Goal: Task Accomplishment & Management: Use online tool/utility

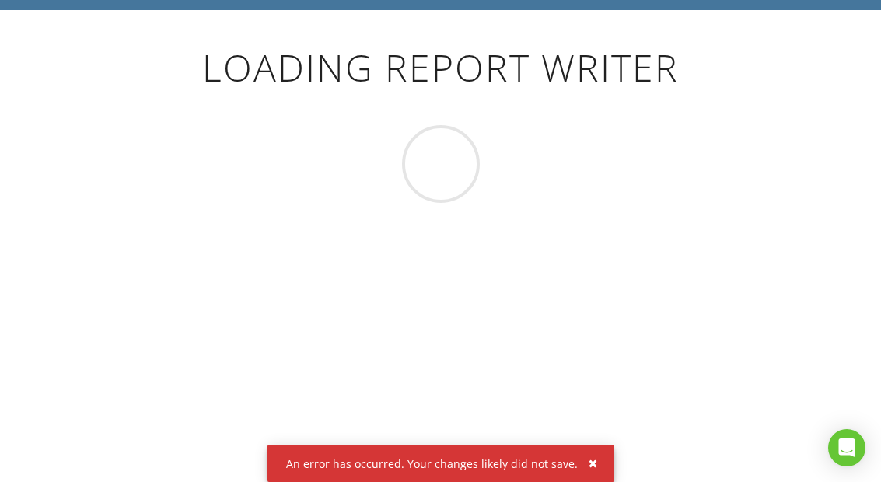
click at [591, 465] on div "button" at bounding box center [593, 463] width 9 height 11
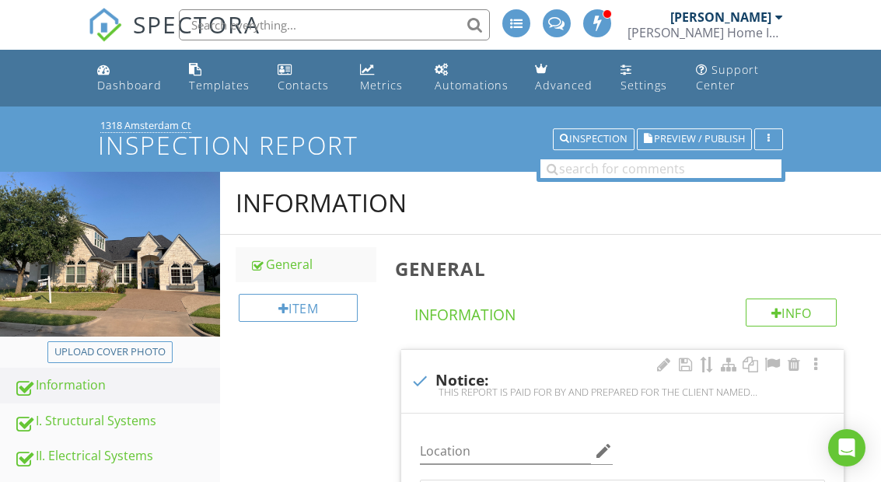
click at [130, 74] on link "Dashboard" at bounding box center [130, 78] width 79 height 44
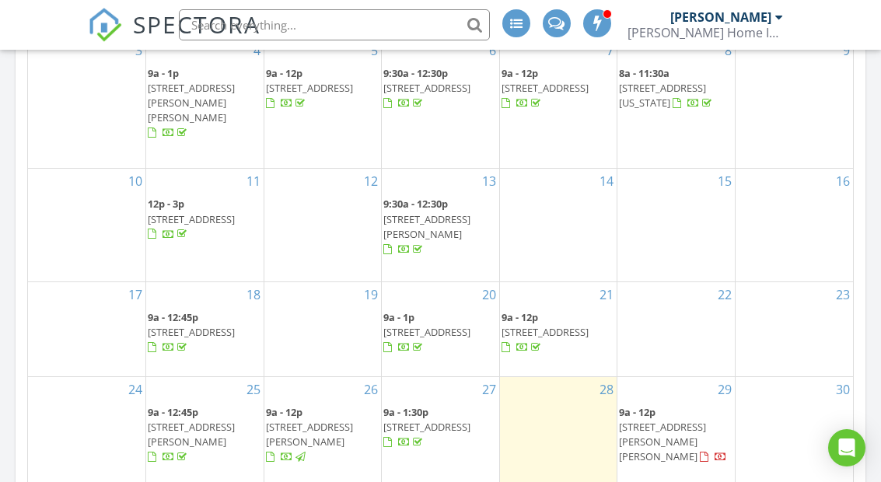
scroll to position [982, 0]
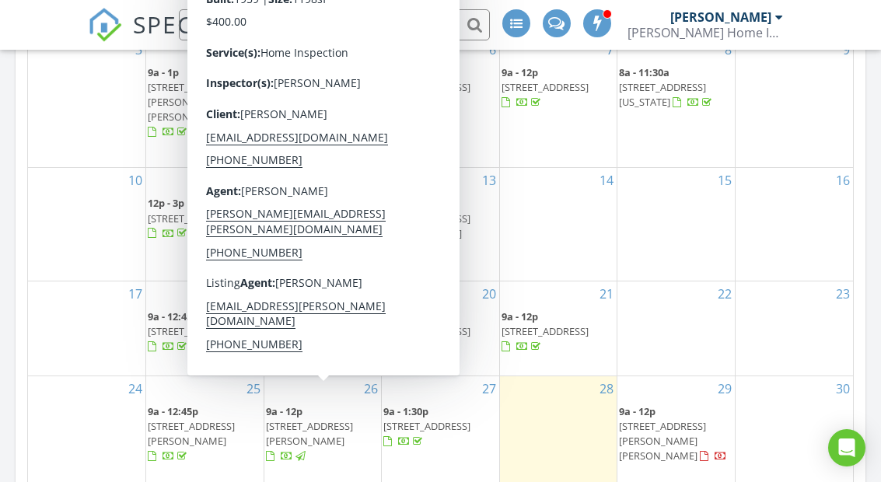
click at [313, 419] on span "2110 Brookshire St, Arlington 76010" at bounding box center [309, 433] width 87 height 29
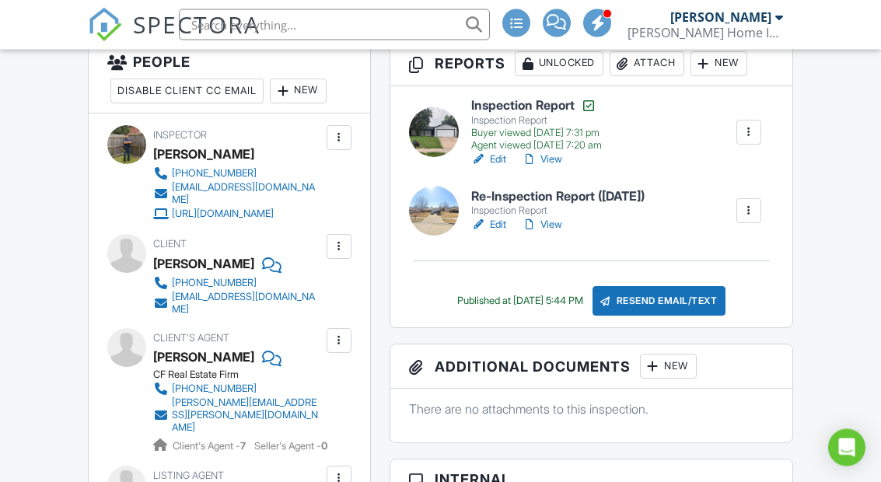
scroll to position [431, 0]
click at [492, 222] on link "Edit" at bounding box center [488, 225] width 35 height 16
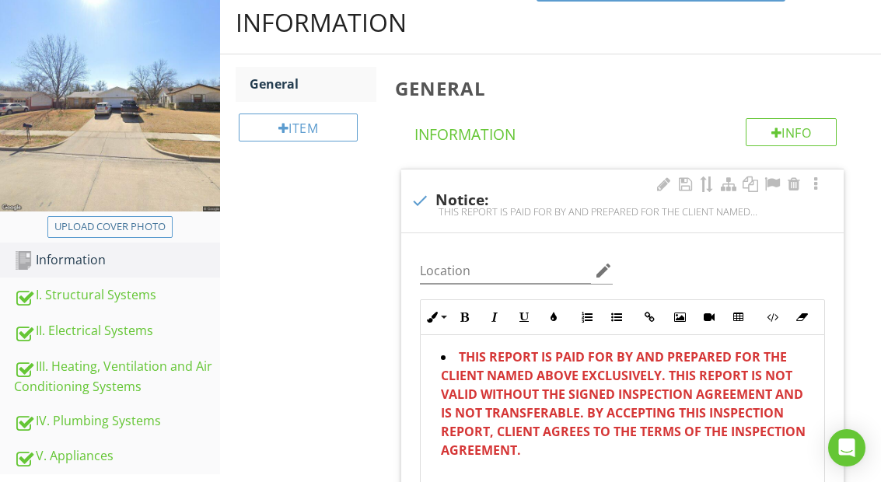
scroll to position [243, 0]
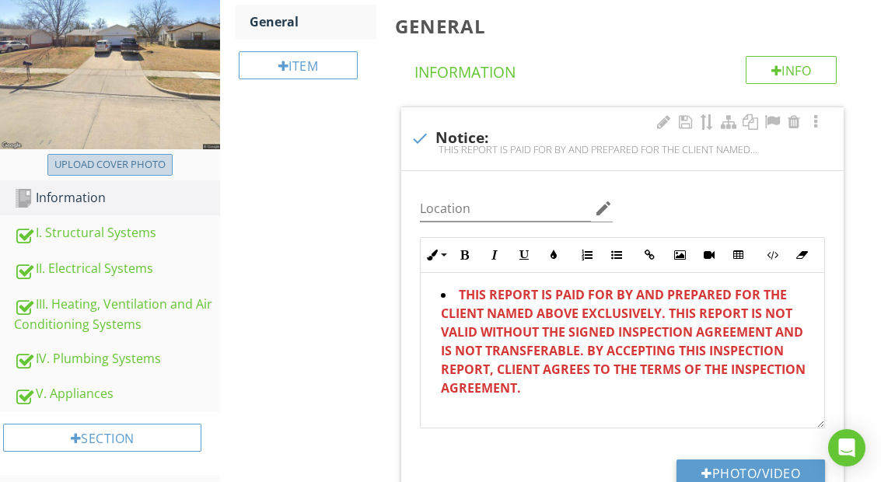
click at [147, 173] on div "Upload cover photo" at bounding box center [109, 165] width 111 height 16
type input "C:\fakepath\IMG_2817.jpeg"
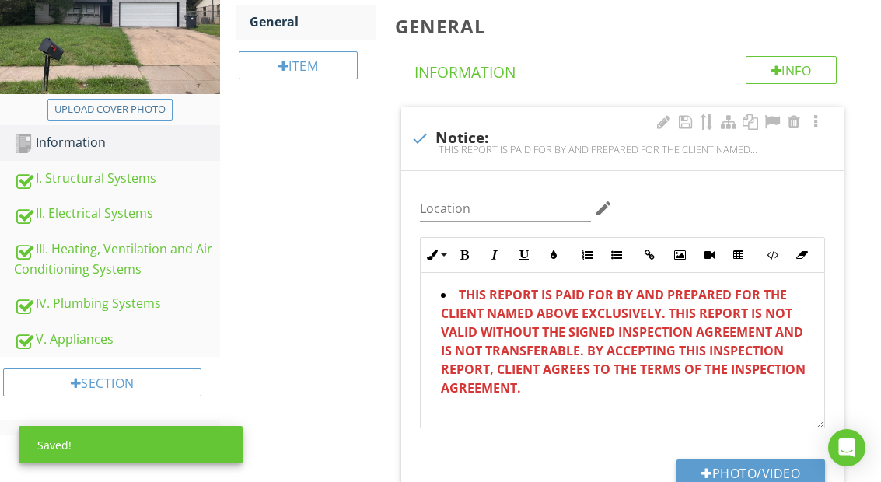
click at [151, 278] on div "III. Heating, Ventilation and Air Conditioning Systems" at bounding box center [117, 258] width 206 height 39
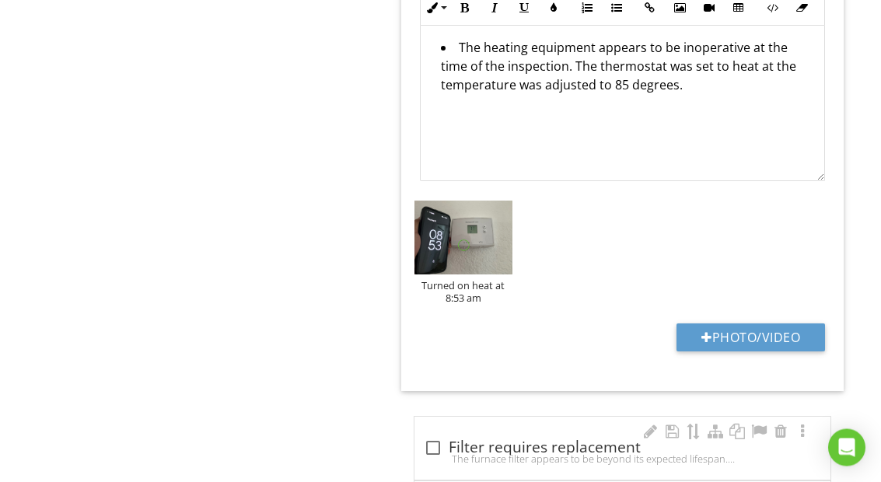
scroll to position [3567, 0]
click at [751, 351] on button "Photo/Video" at bounding box center [750, 337] width 149 height 28
type input "C:\fakepath\IMG_3264.mov"
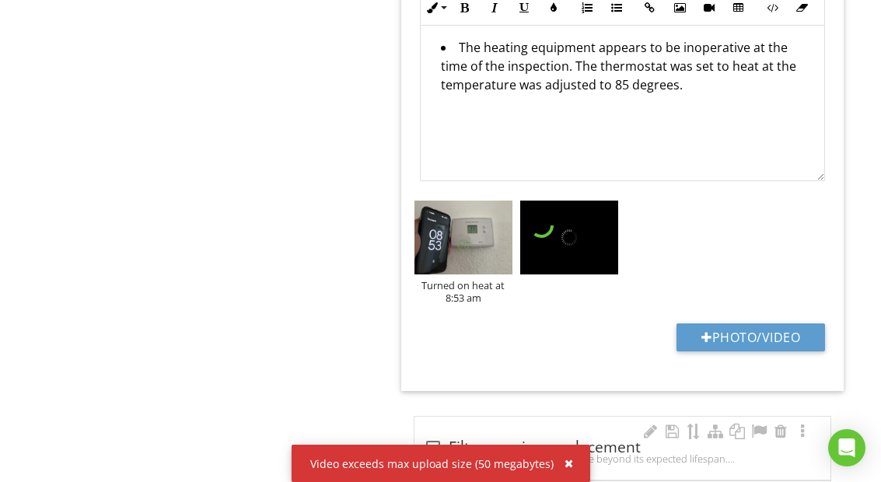
click at [739, 88] on li "The heating equipment appears to be inoperative at the time of the inspection. …" at bounding box center [626, 68] width 371 height 60
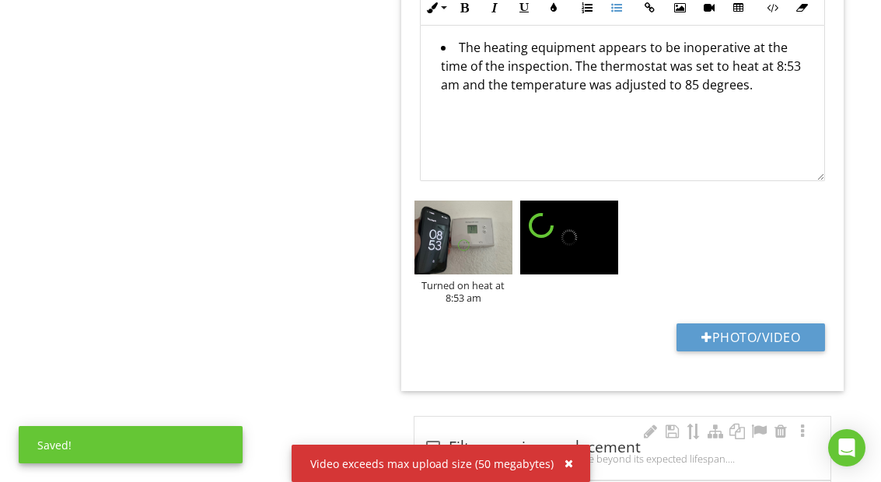
click at [757, 98] on li "The heating equipment appears to be inoperative at the time of the inspection. …" at bounding box center [626, 68] width 371 height 60
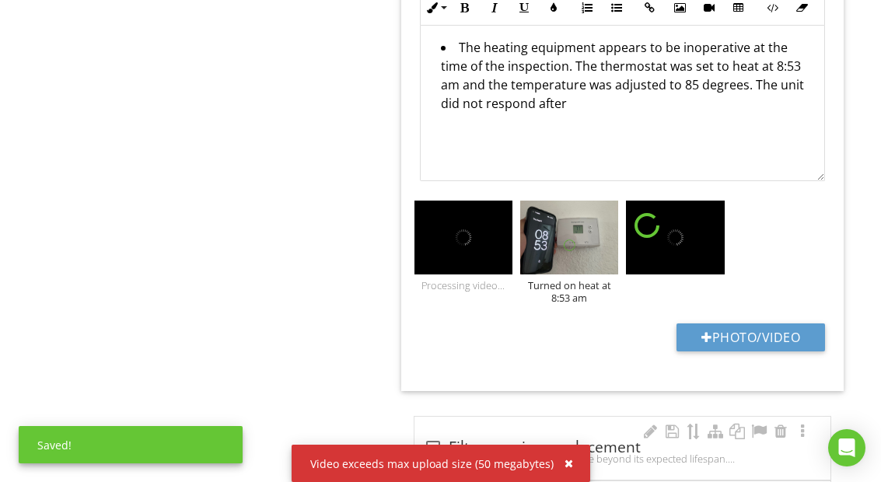
scroll to position [3629, 0]
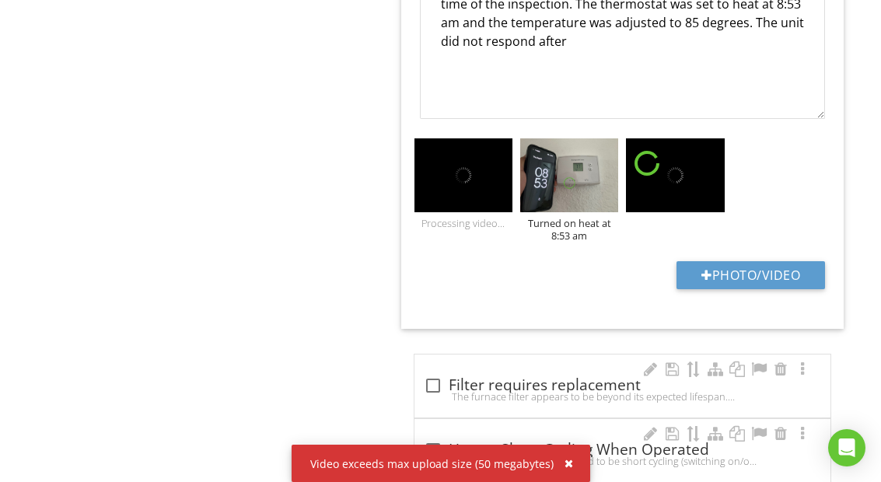
click at [576, 54] on li "The heating equipment appears to be inoperative at the time of the inspection. …" at bounding box center [626, 15] width 371 height 79
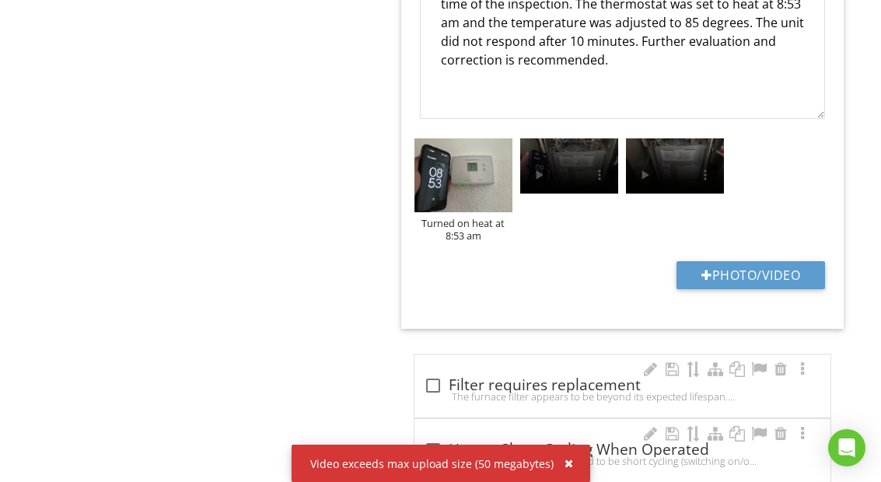
click at [659, 166] on video at bounding box center [675, 165] width 98 height 55
click at [671, 187] on video at bounding box center [675, 165] width 98 height 55
click at [652, 194] on video at bounding box center [675, 165] width 98 height 55
click at [666, 187] on video at bounding box center [675, 165] width 98 height 55
click at [676, 173] on video at bounding box center [675, 165] width 98 height 55
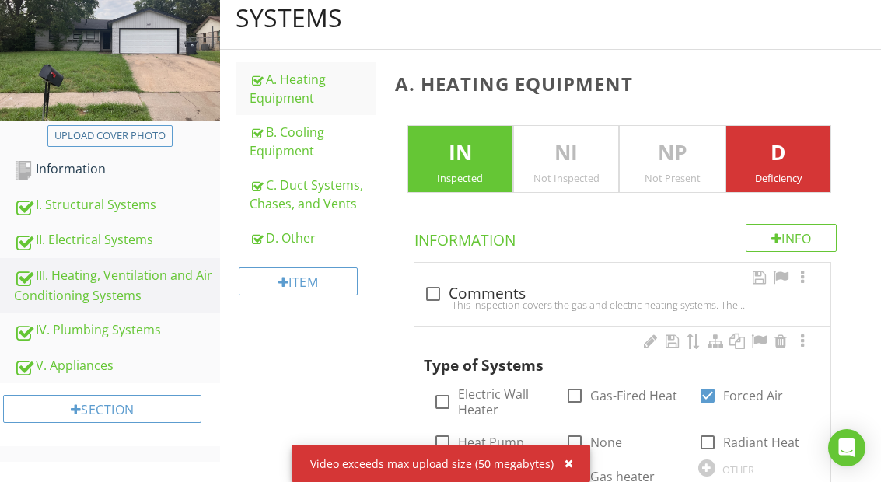
scroll to position [0, 0]
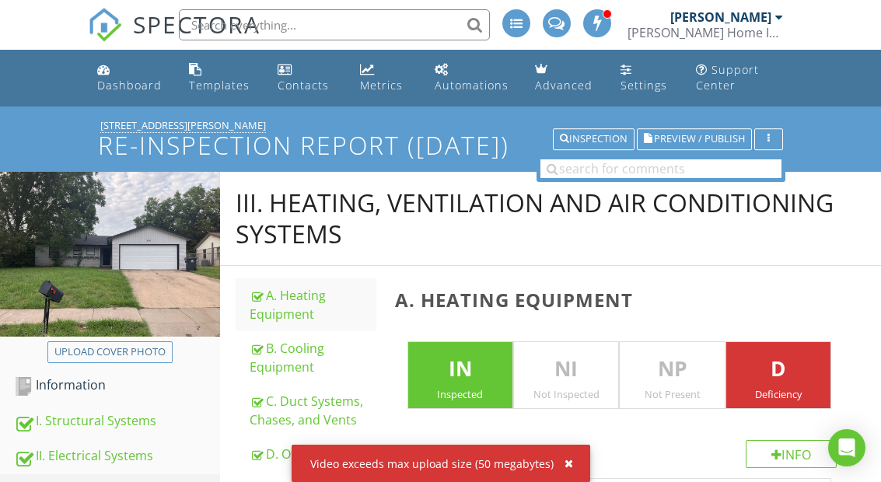
click at [610, 145] on div "Inspection" at bounding box center [594, 139] width 68 height 11
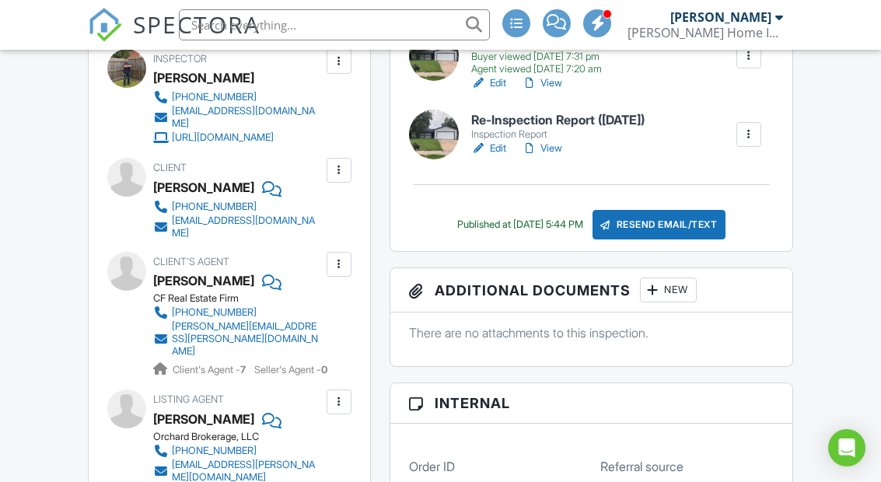
scroll to position [511, 0]
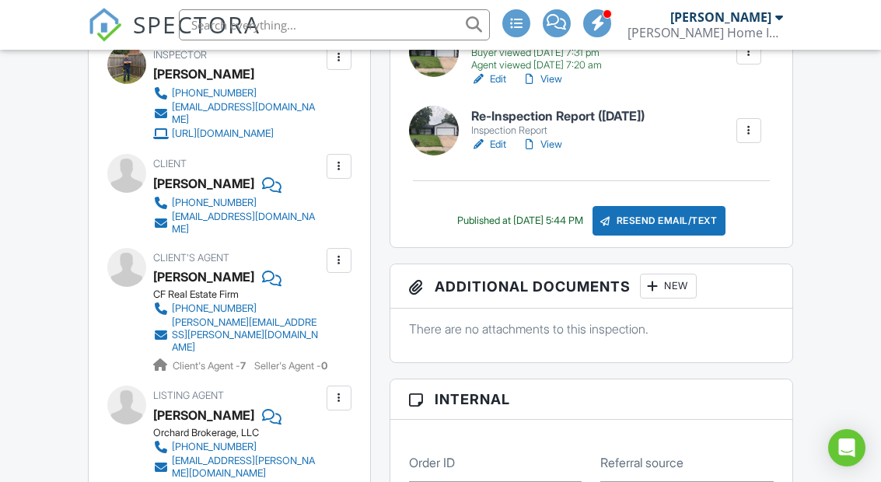
click at [499, 137] on link "Edit" at bounding box center [488, 145] width 35 height 16
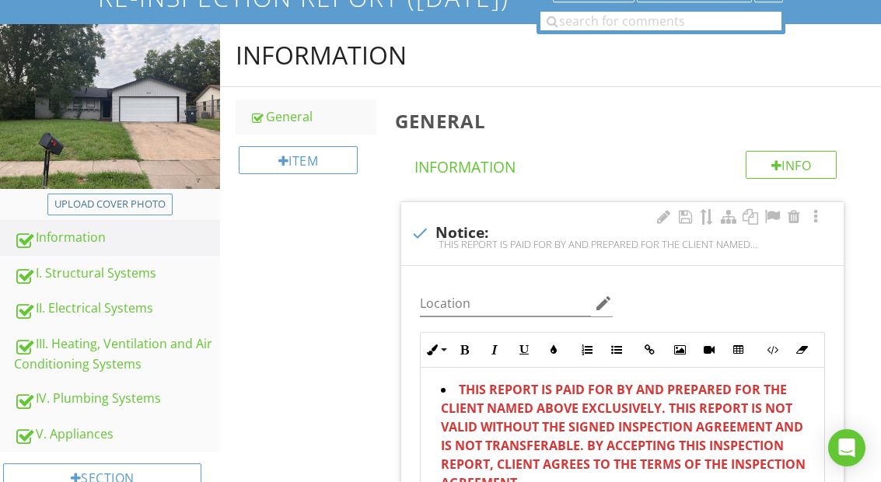
scroll to position [170, 0]
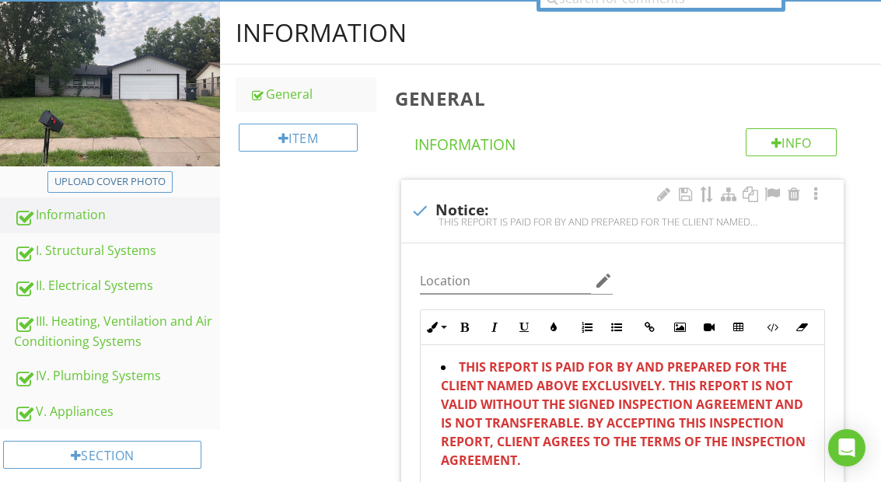
click at [138, 351] on div "III. Heating, Ventilation and Air Conditioning Systems" at bounding box center [117, 331] width 206 height 39
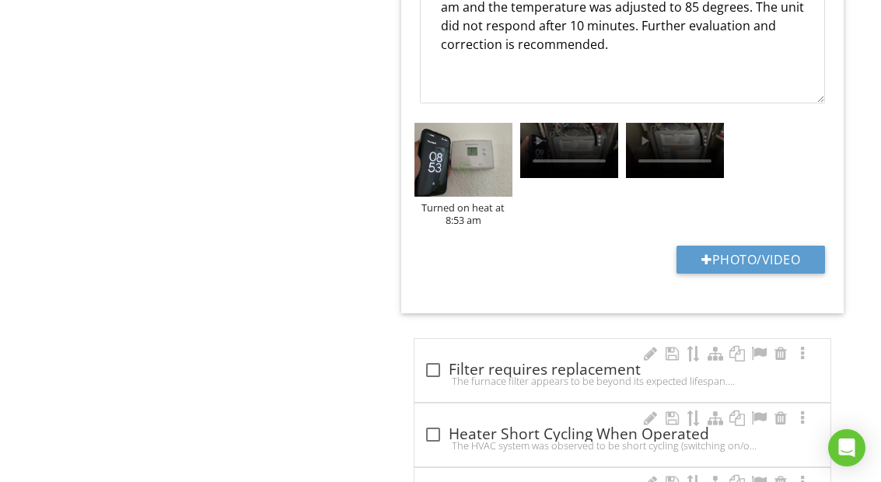
scroll to position [3654, 0]
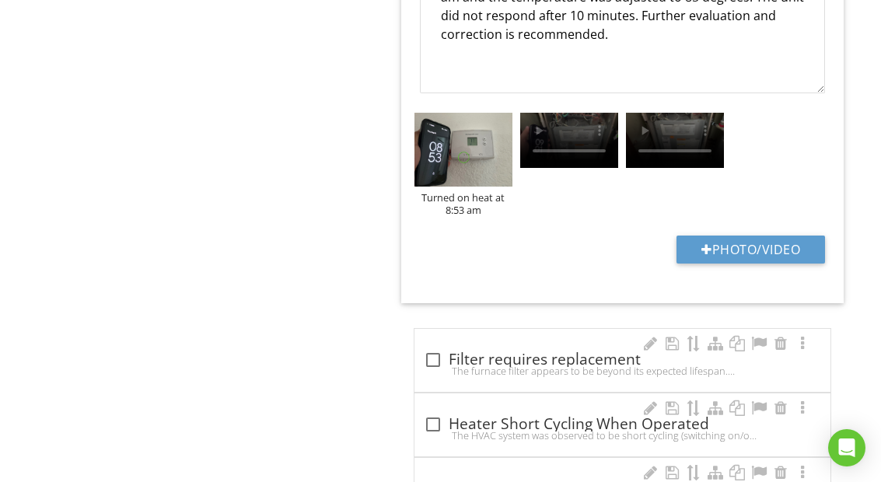
click at [747, 264] on button "Photo/Video" at bounding box center [750, 250] width 149 height 28
type input "C:\fakepath\copy_FA14D092-1EF1-4725-9C81-E7D909E1D766.mov"
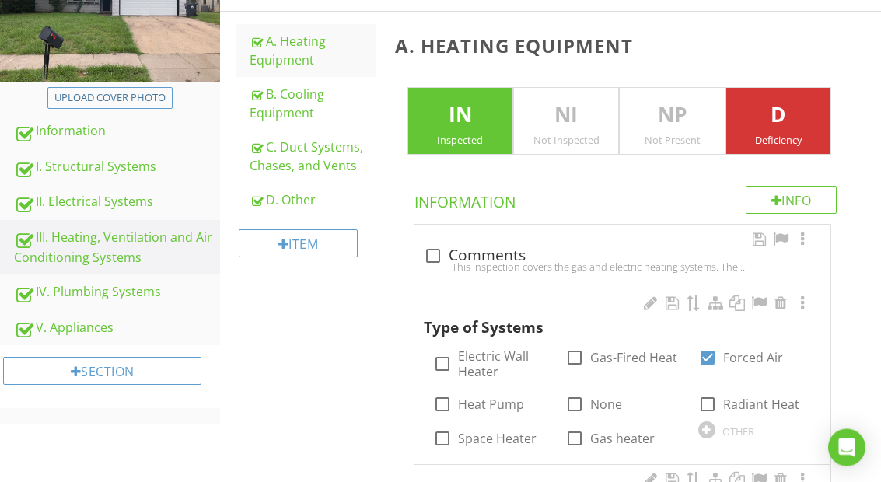
scroll to position [0, 0]
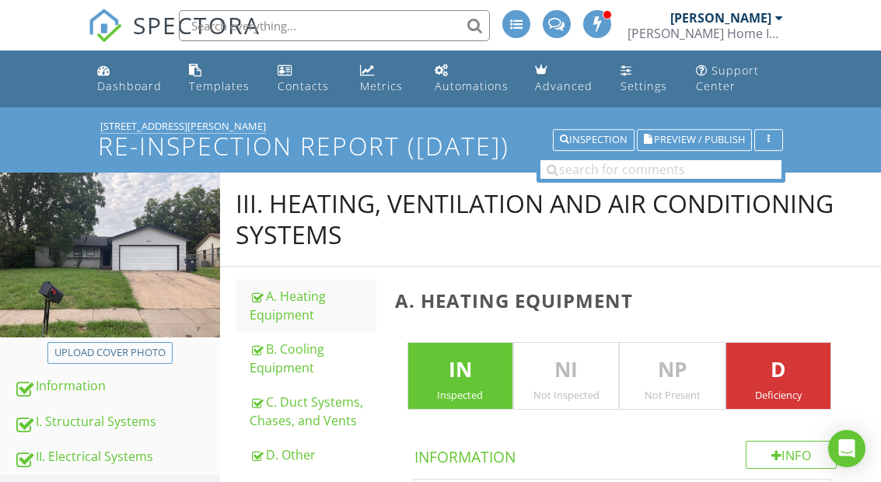
click at [717, 145] on span "Preview / Publish" at bounding box center [699, 140] width 91 height 10
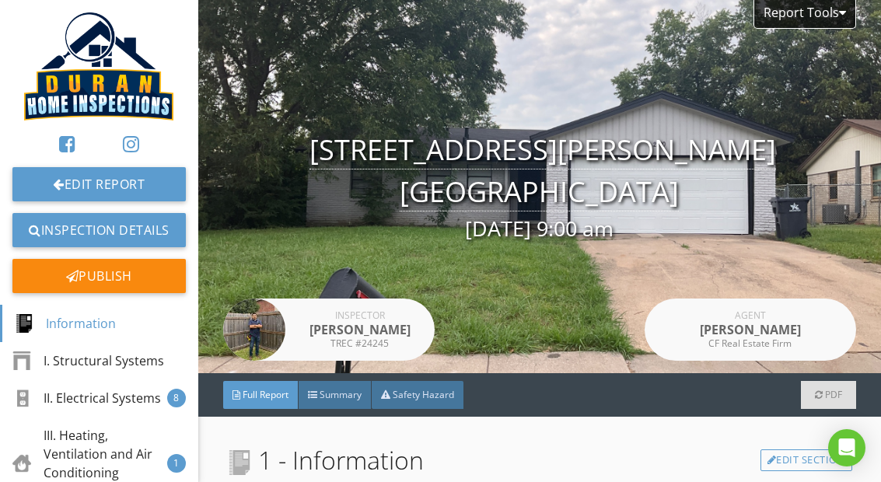
click at [96, 218] on link "Inspection Details" at bounding box center [98, 230] width 173 height 34
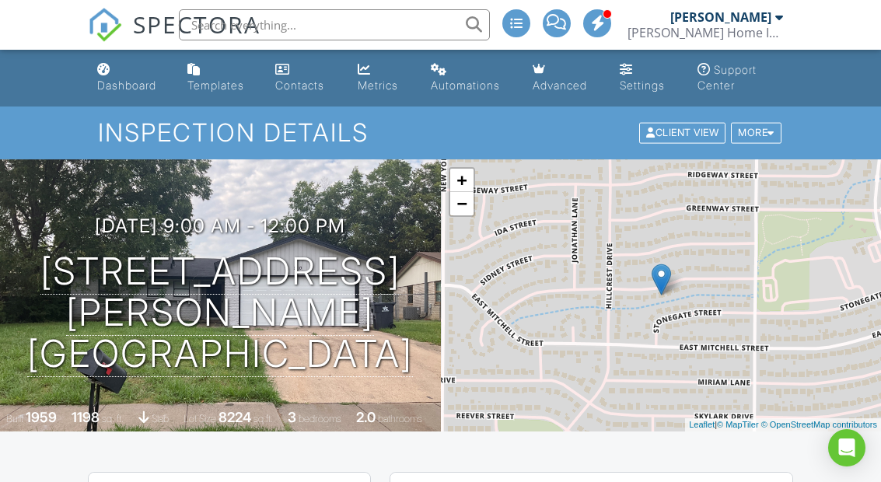
click at [131, 69] on link "Dashboard" at bounding box center [130, 78] width 78 height 44
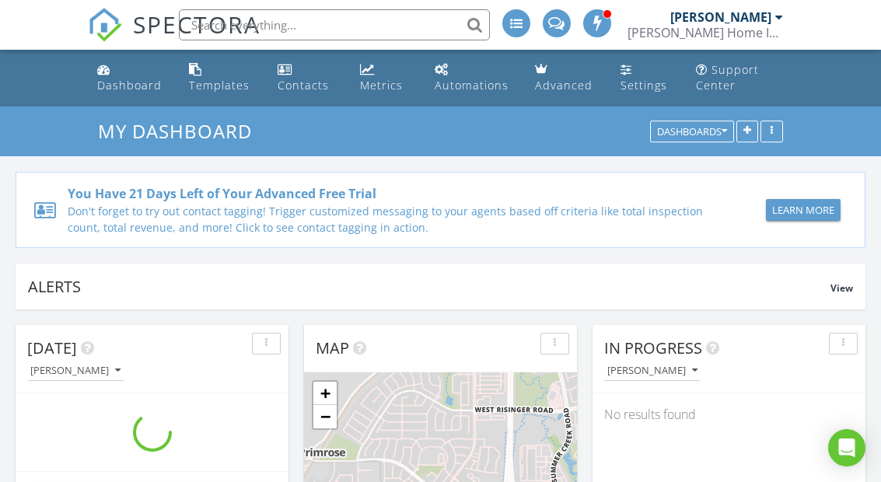
scroll to position [8, 8]
